Goal: Task Accomplishment & Management: Manage account settings

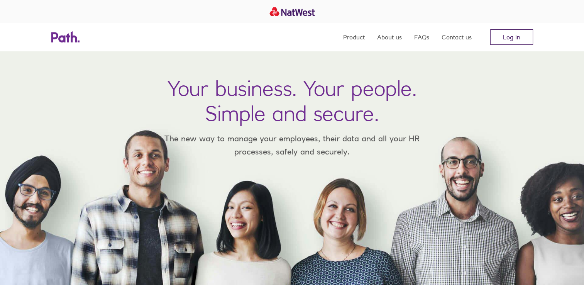
click at [516, 34] on link "Log in" at bounding box center [511, 36] width 43 height 15
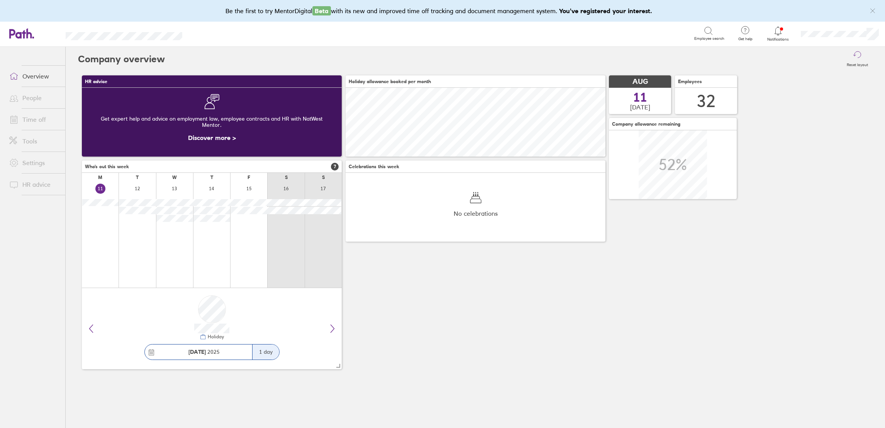
scroll to position [69, 260]
click at [27, 120] on link "Time off" at bounding box center [34, 119] width 62 height 15
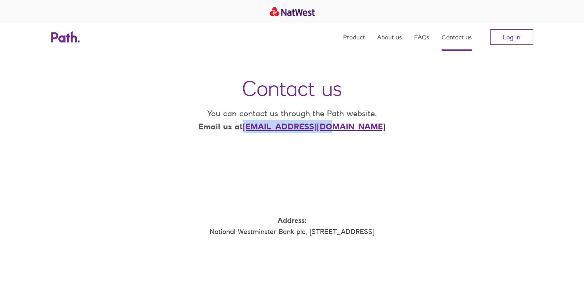
click at [277, 129] on p "You can contact us through the Path website. Email us at [EMAIL_ADDRESS][DOMAIN…" at bounding box center [292, 120] width 200 height 26
